Goal: Find specific page/section: Find specific page/section

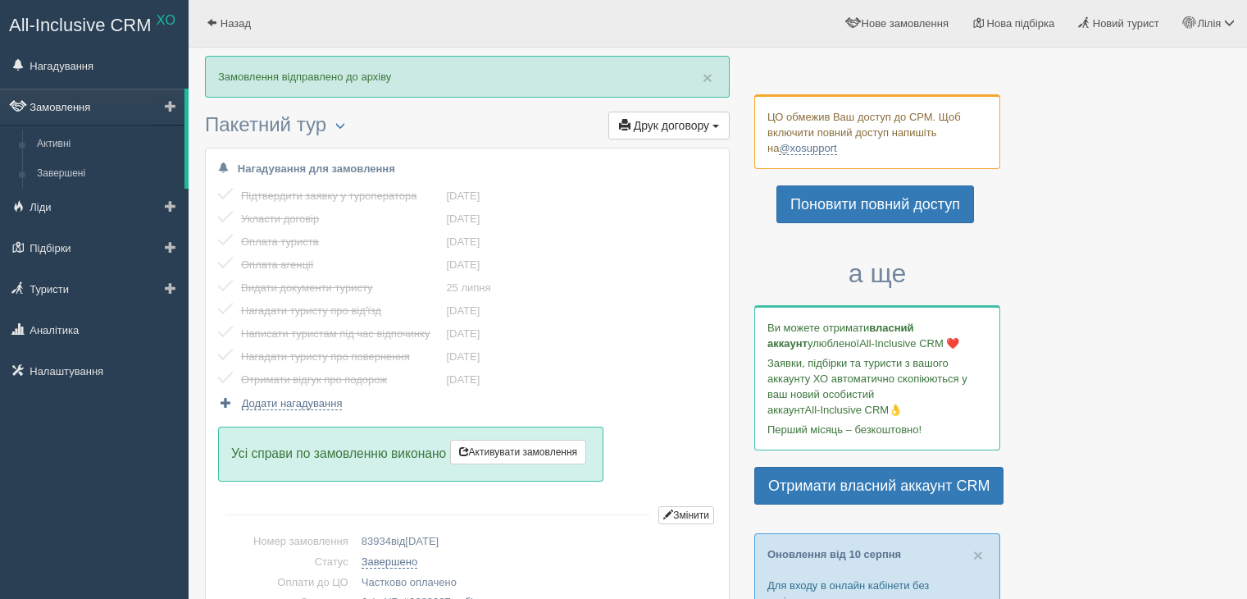
click at [88, 102] on link "Замовлення" at bounding box center [92, 107] width 185 height 36
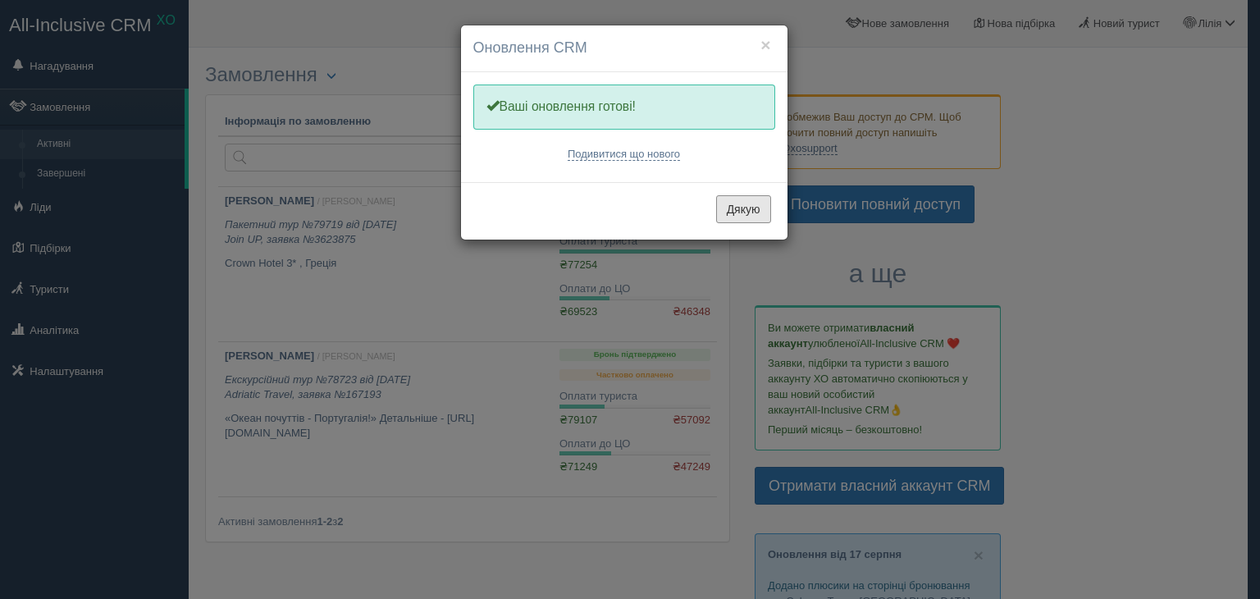
click at [730, 204] on button "Дякую" at bounding box center [743, 209] width 55 height 28
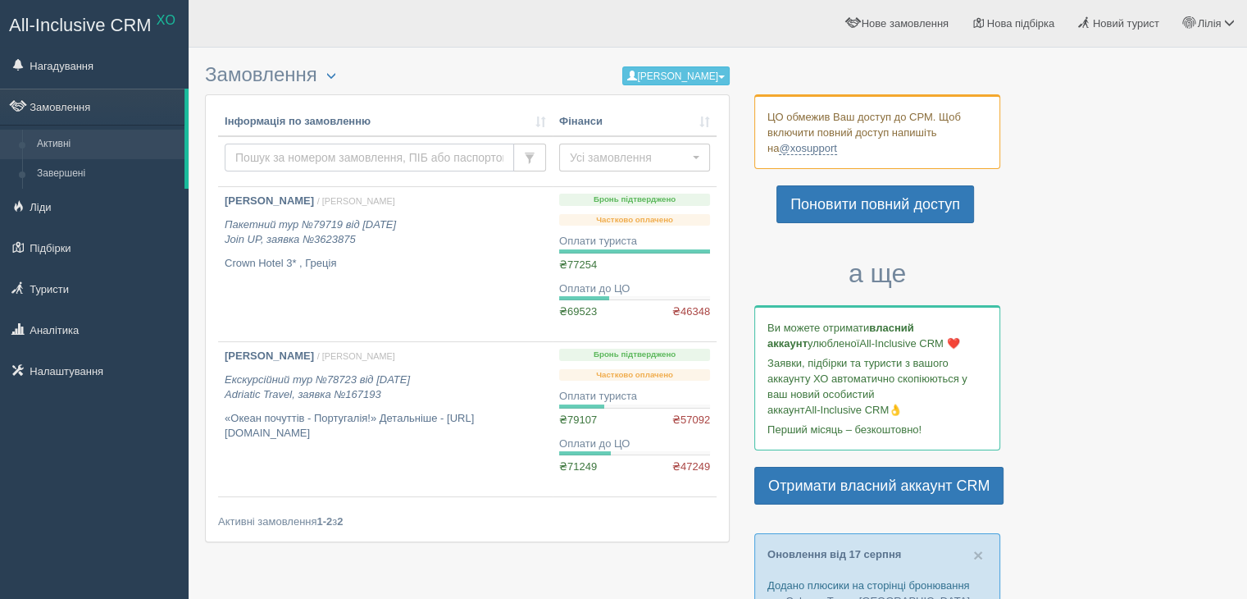
click at [300, 159] on input "text" at bounding box center [369, 158] width 289 height 28
type input "[PERSON_NAME]"
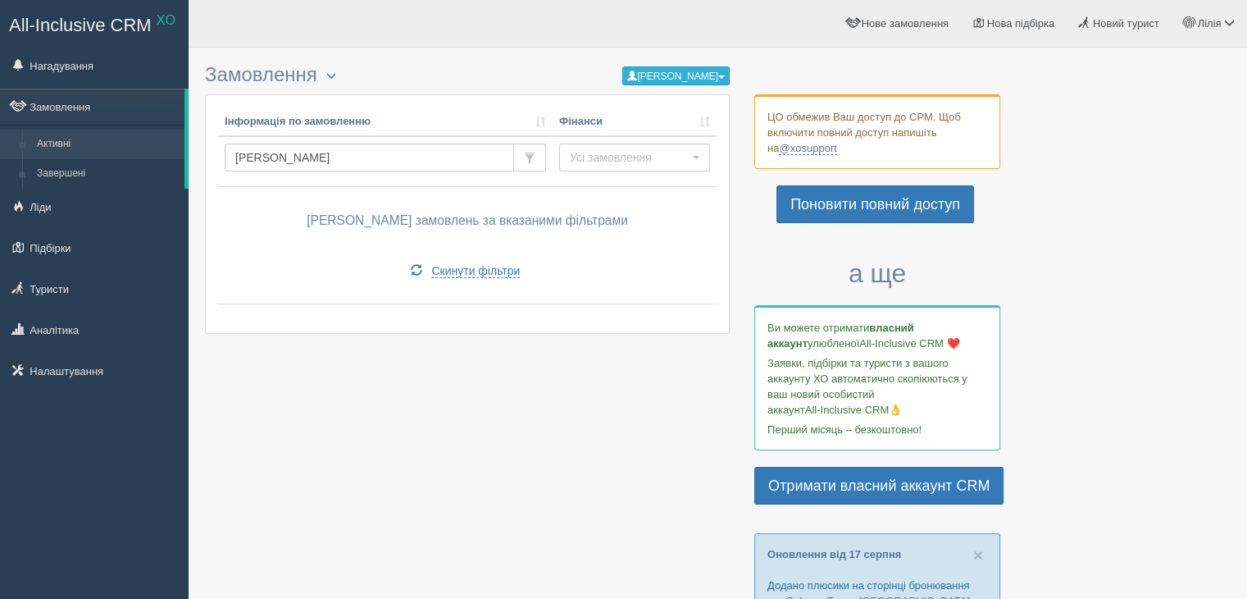
click at [678, 75] on button "[PERSON_NAME]" at bounding box center [675, 75] width 107 height 19
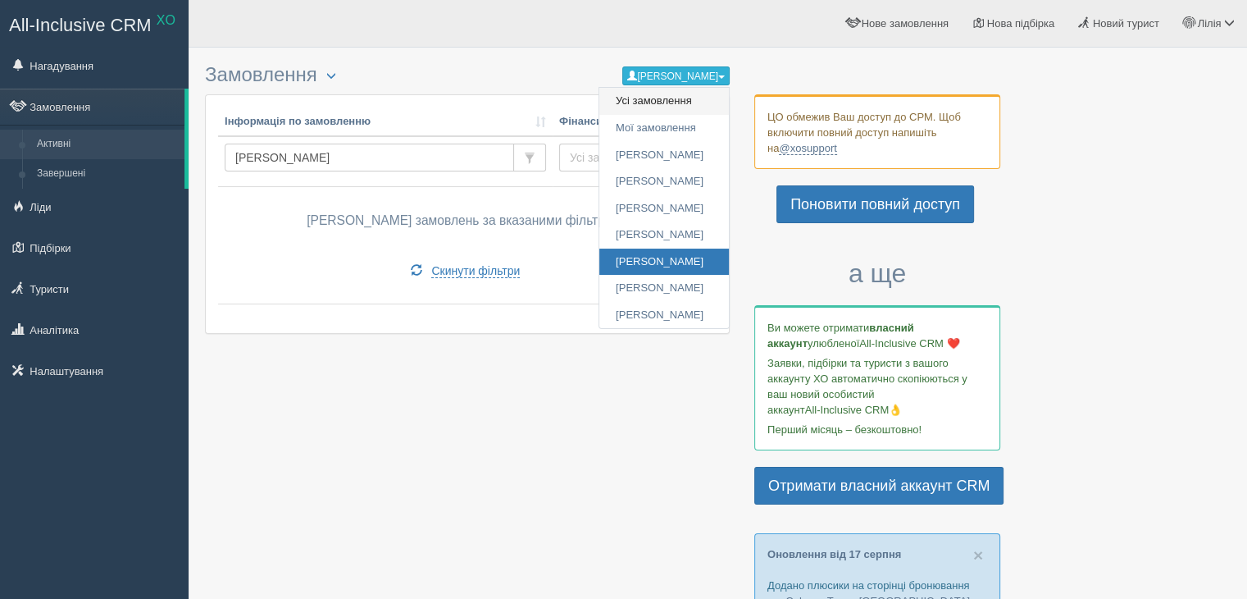
click at [650, 103] on link "Усі замовлення" at bounding box center [664, 101] width 130 height 27
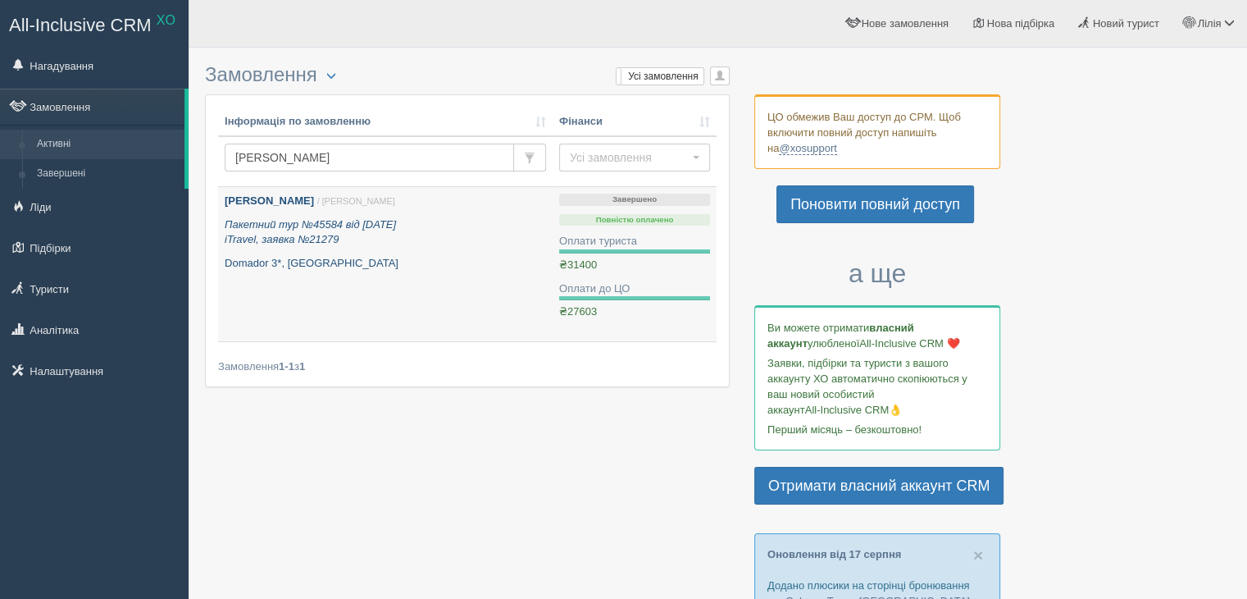
drag, startPoint x: 298, startPoint y: 215, endPoint x: 289, endPoint y: 220, distance: 11.0
click at [297, 216] on div "Макар Марта / Аліна М. Пакетний тур №45584 від 14.06.2024 iTravel, заявка №2127…" at bounding box center [385, 232] width 321 height 77
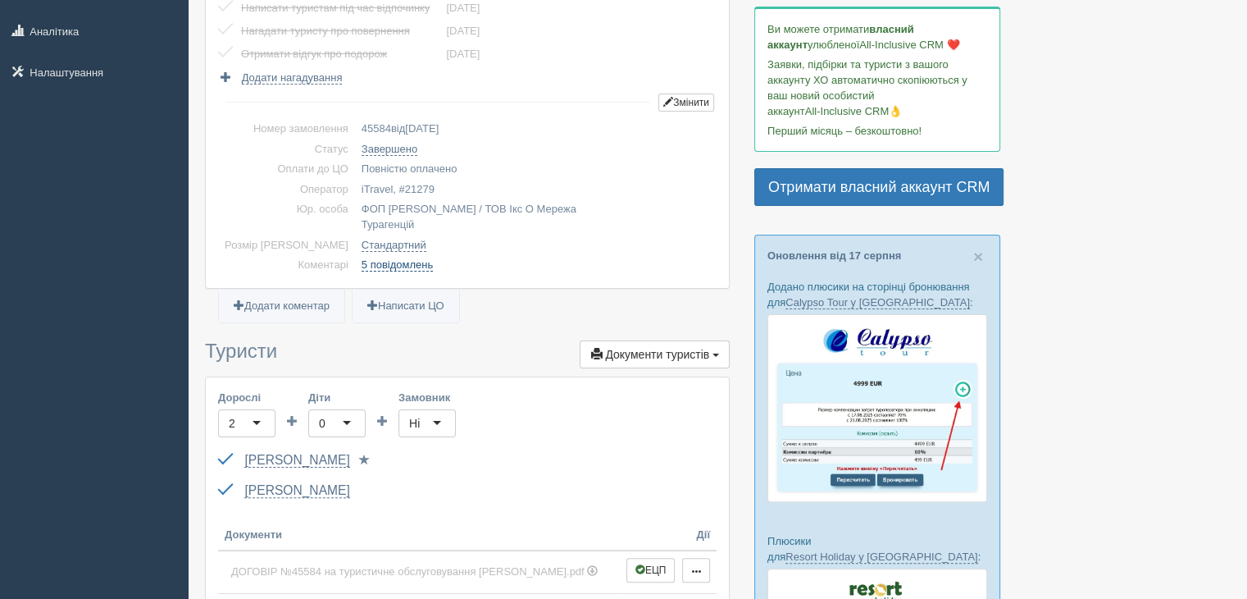
scroll to position [410, 0]
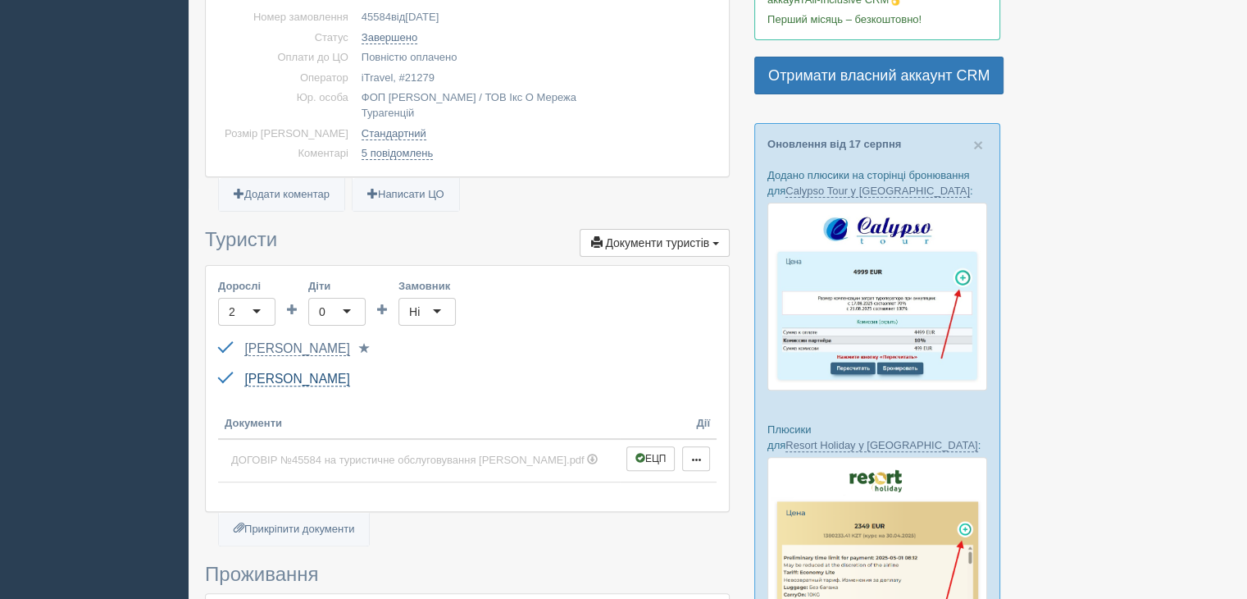
click at [283, 371] on link "[PERSON_NAME]" at bounding box center [296, 378] width 105 height 15
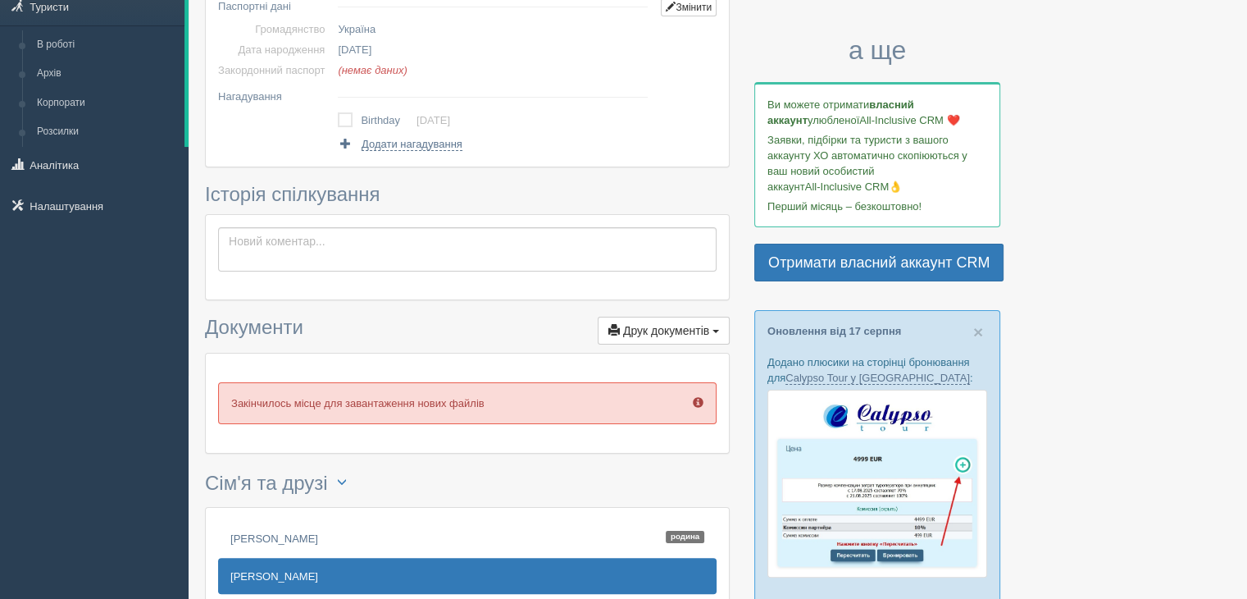
scroll to position [328, 0]
